Goal: Download file/media

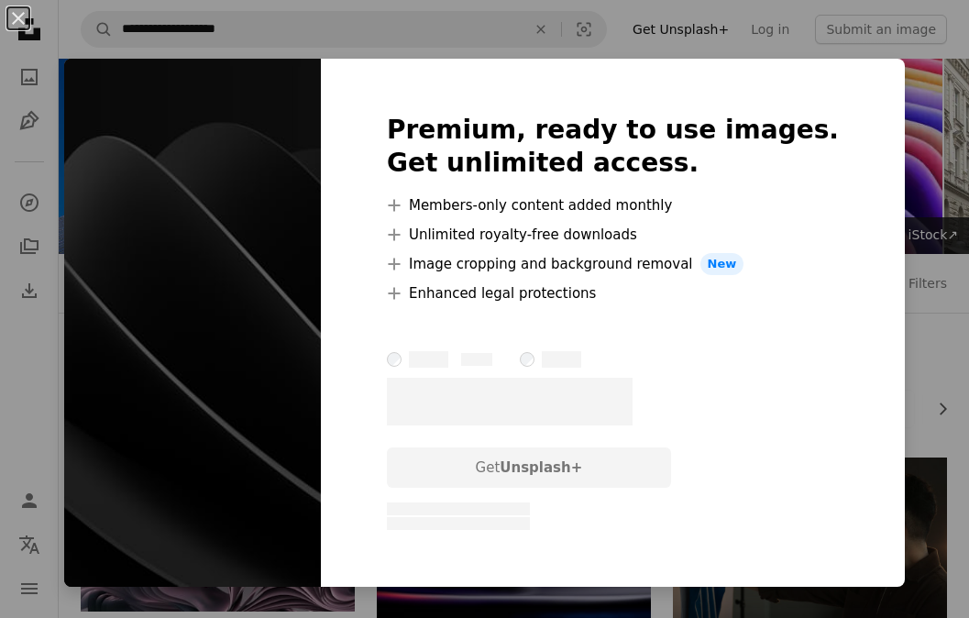
scroll to position [733, 0]
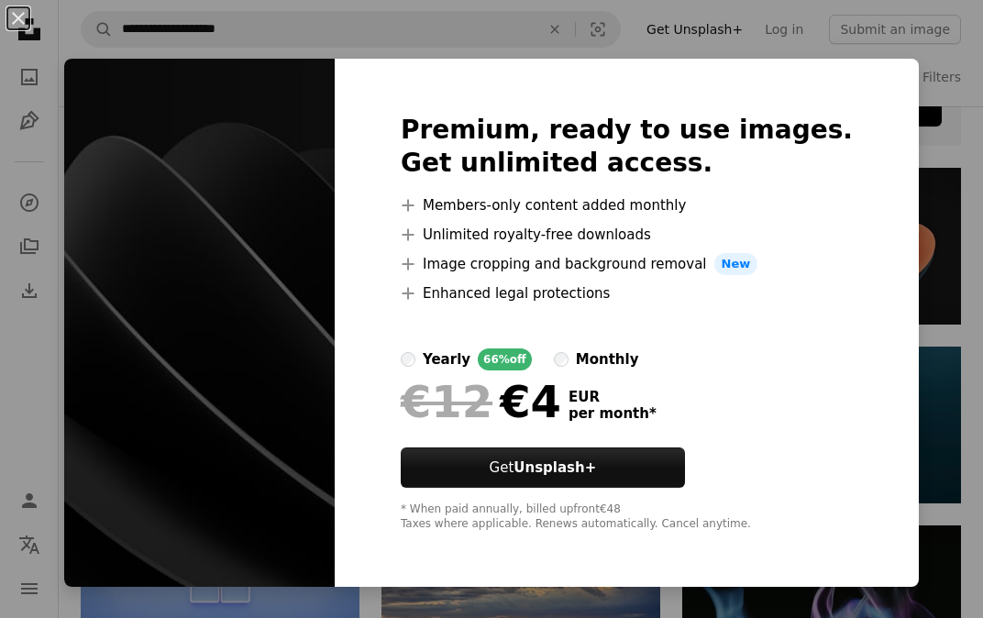
click at [913, 64] on div "An X shape Premium, ready to use images. Get unlimited access. A plus sign Memb…" at bounding box center [491, 309] width 983 height 618
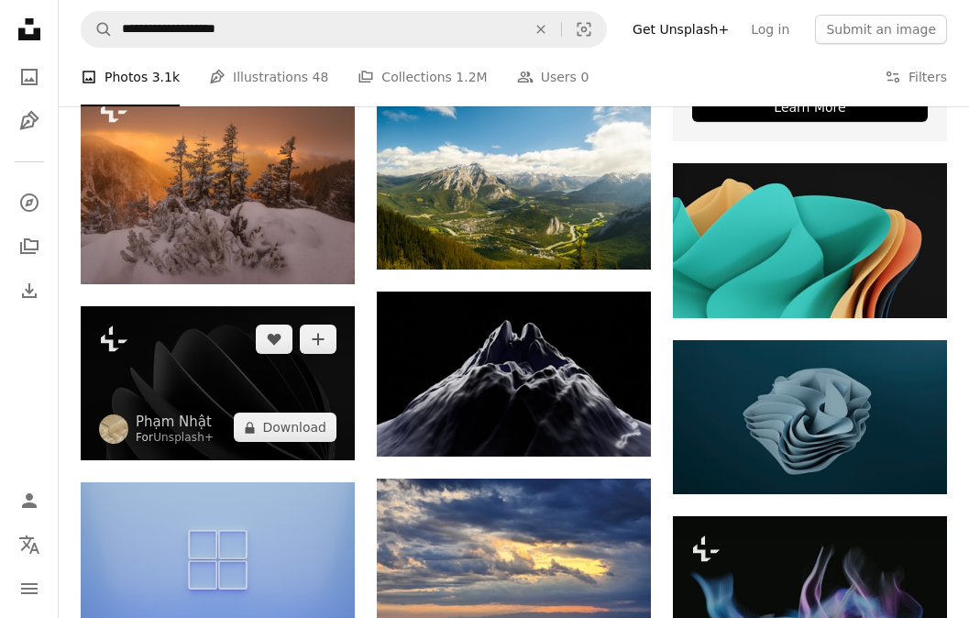
click at [208, 381] on img at bounding box center [218, 383] width 274 height 154
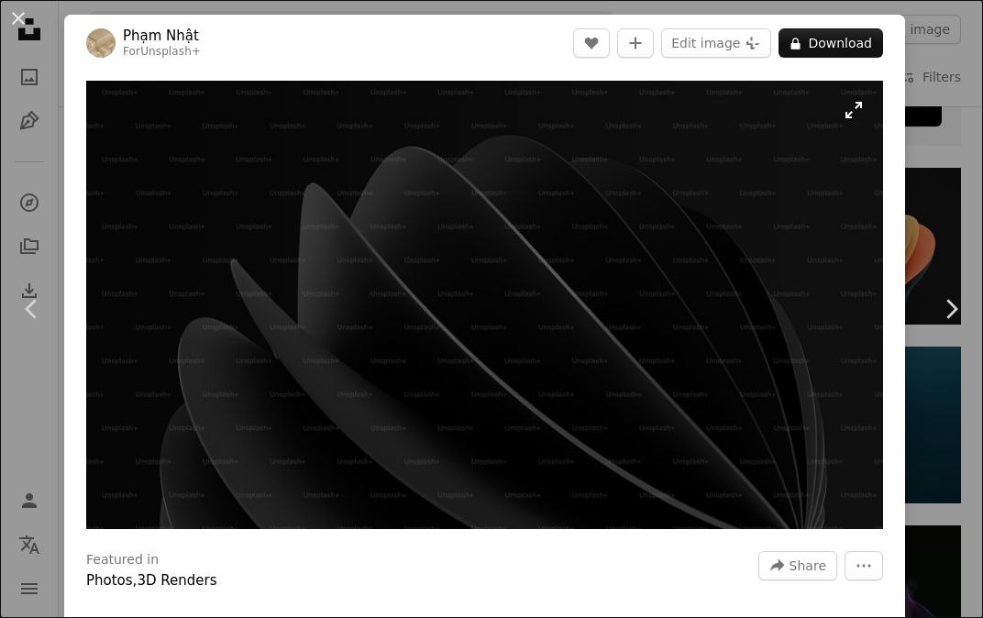
drag, startPoint x: 368, startPoint y: 311, endPoint x: 333, endPoint y: 272, distance: 52.5
click at [333, 272] on img "Zoom in on this image" at bounding box center [484, 305] width 796 height 448
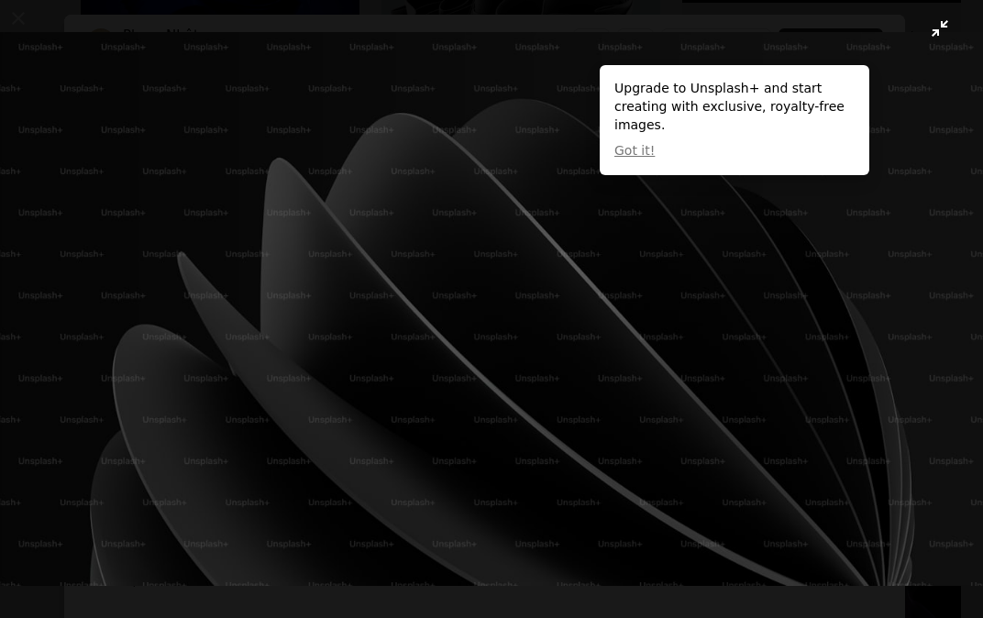
click at [291, 213] on img "Zoom out on this image" at bounding box center [491, 309] width 984 height 554
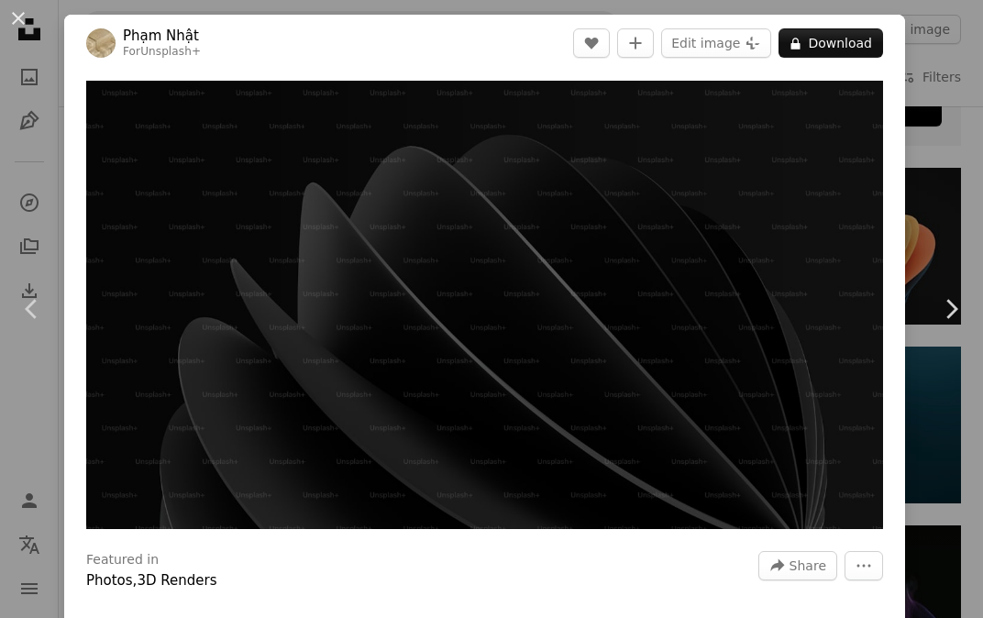
click at [922, 68] on div "An X shape Chevron left Chevron right [PERSON_NAME] For Unsplash+ A heart A plu…" at bounding box center [491, 309] width 983 height 618
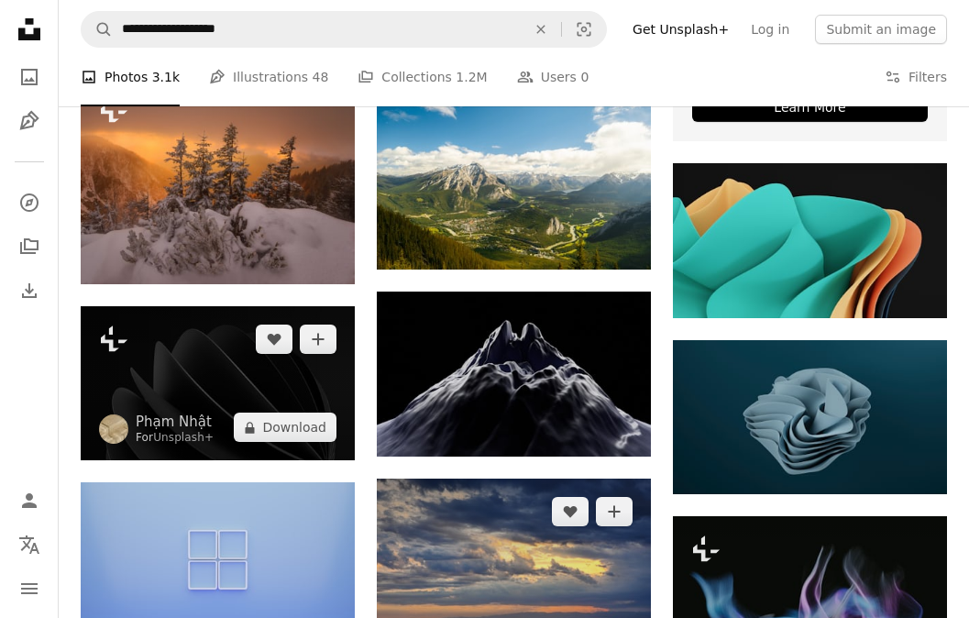
type input "**********"
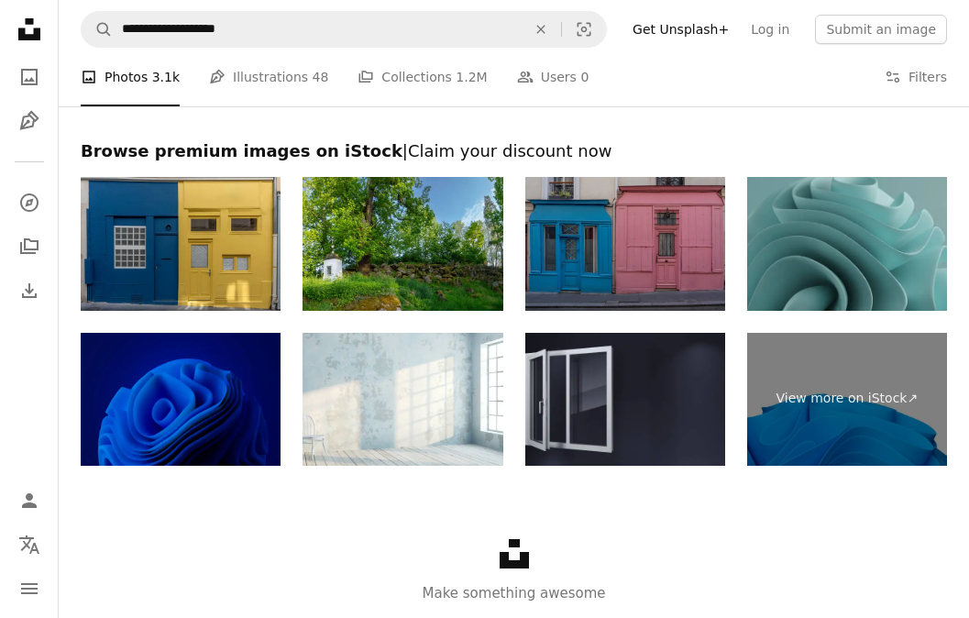
scroll to position [2200, 0]
